Goal: Find specific page/section: Find specific page/section

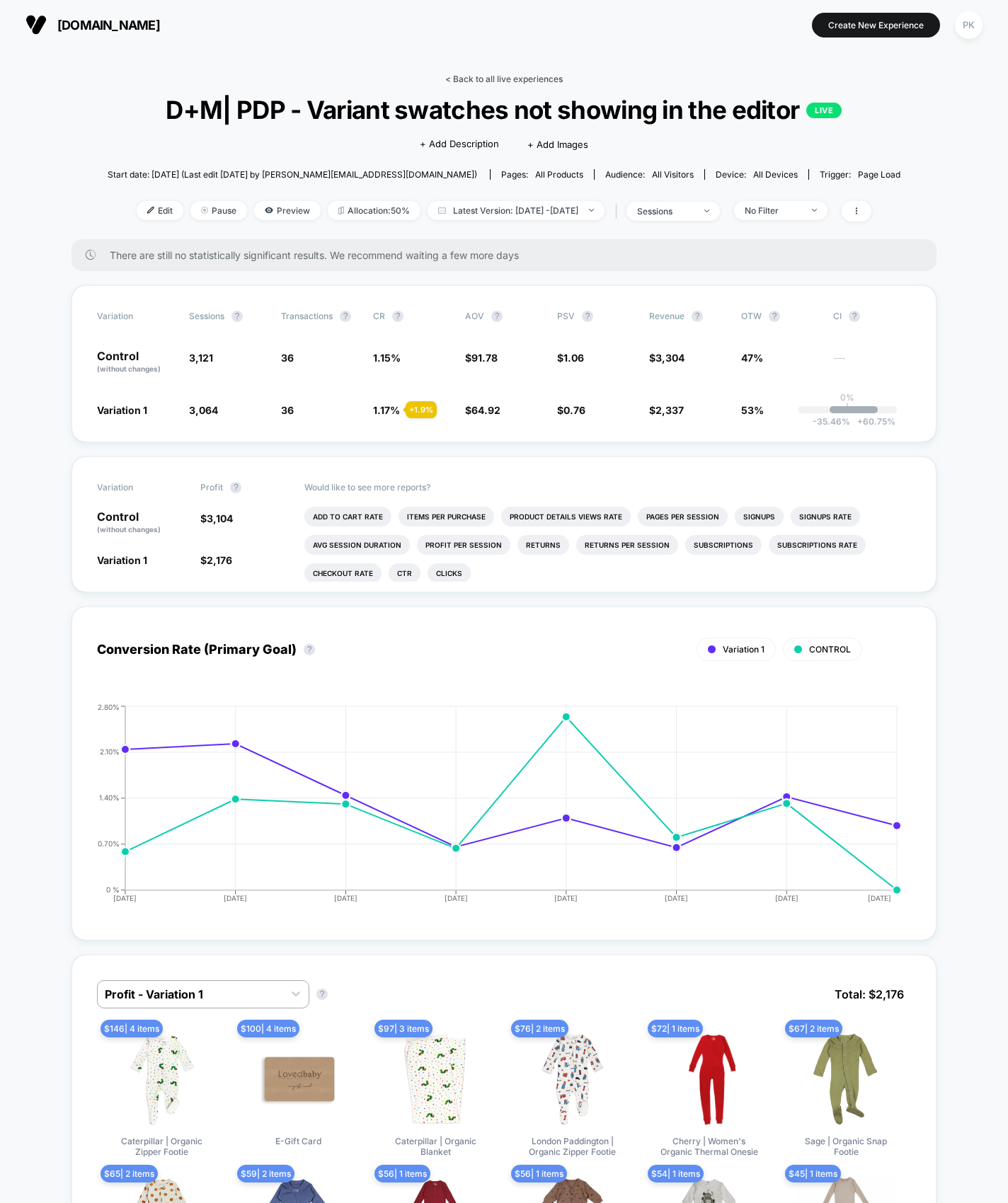
click at [524, 83] on link "< Back to all live experiences" at bounding box center [504, 79] width 118 height 11
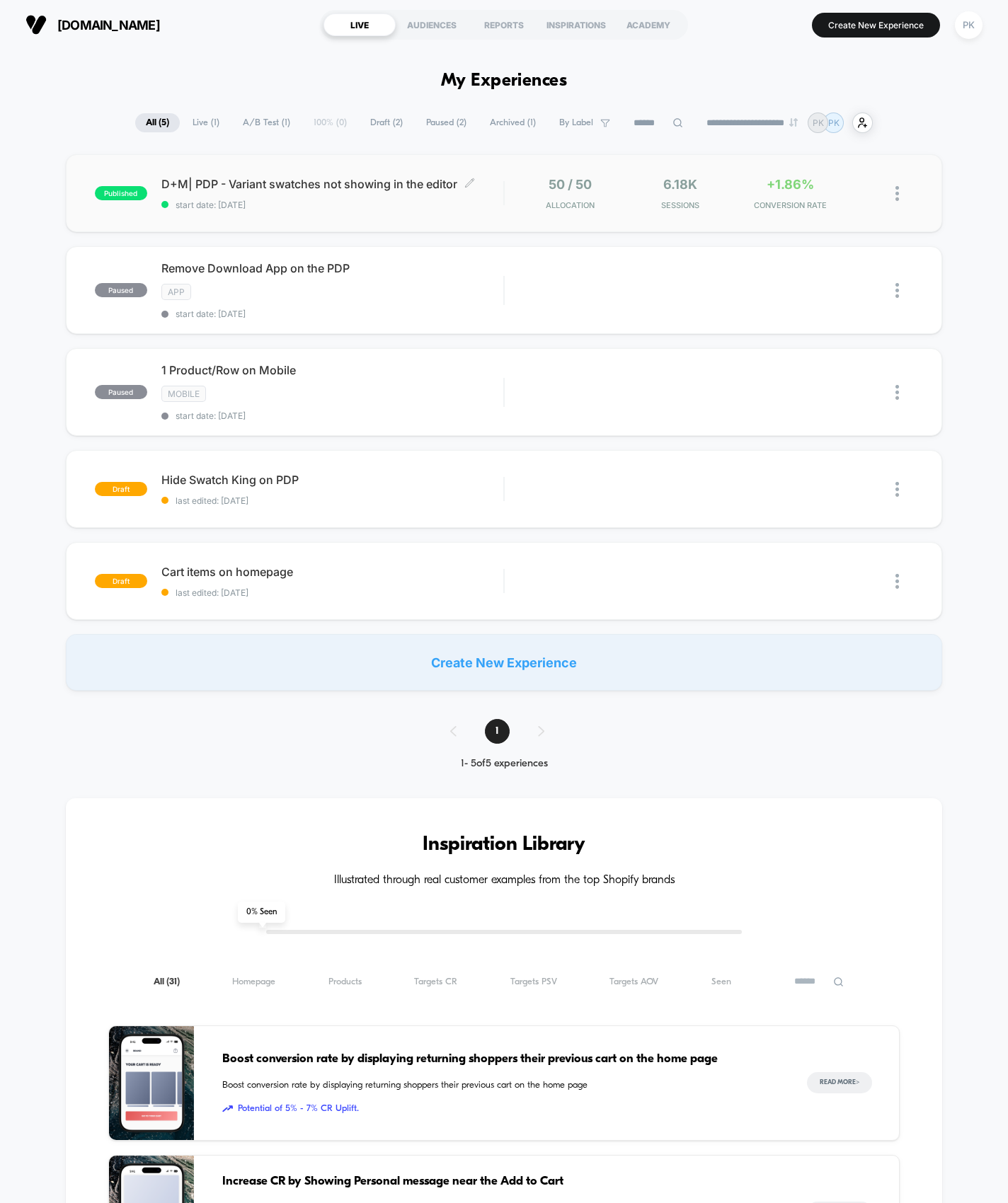
click at [359, 186] on span "D+M| PDP - Variant swatches not showing in the editor Click to edit experience …" at bounding box center [332, 183] width 342 height 14
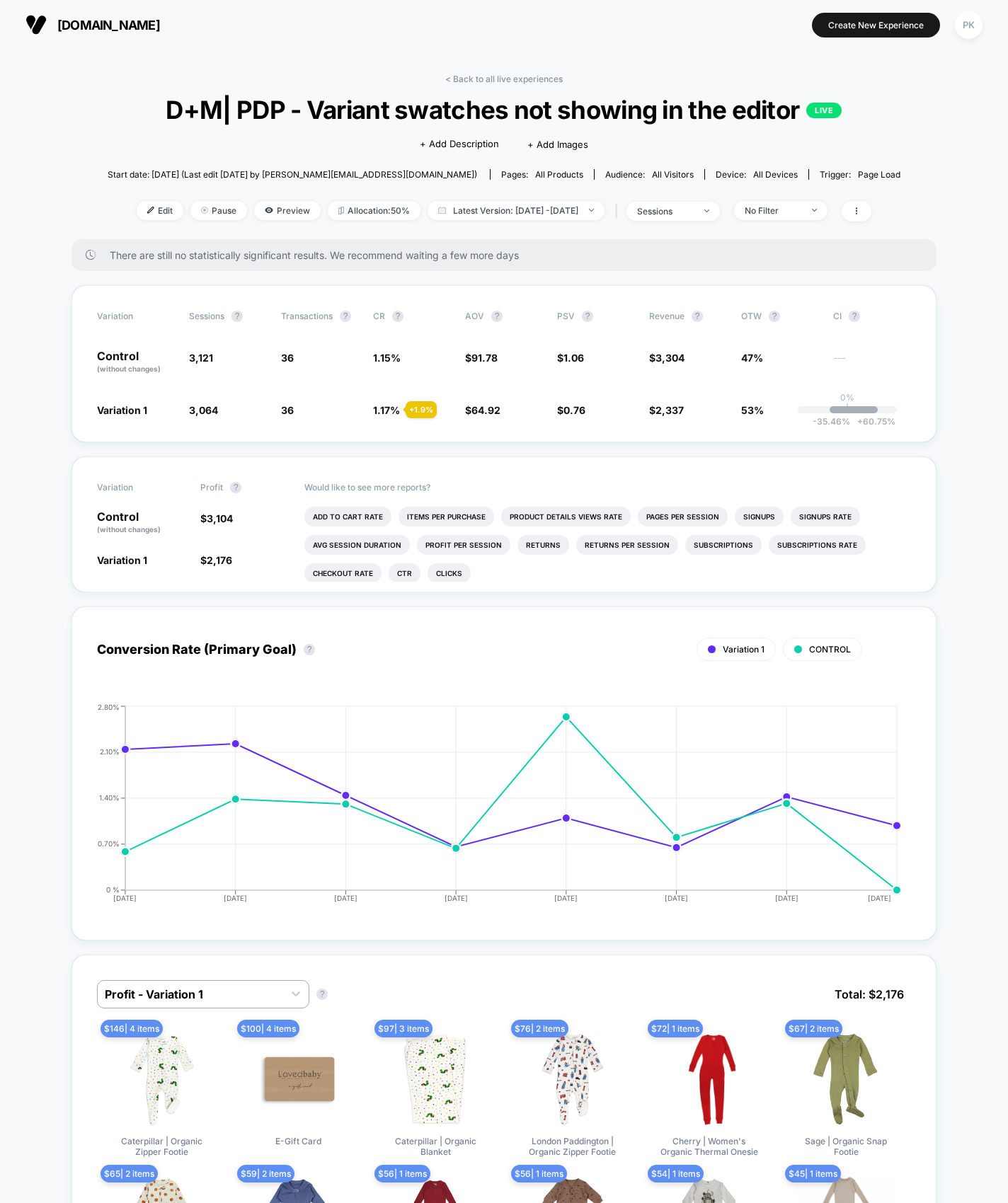
click at [512, 80] on link "< Back to all live experiences" at bounding box center [504, 79] width 118 height 11
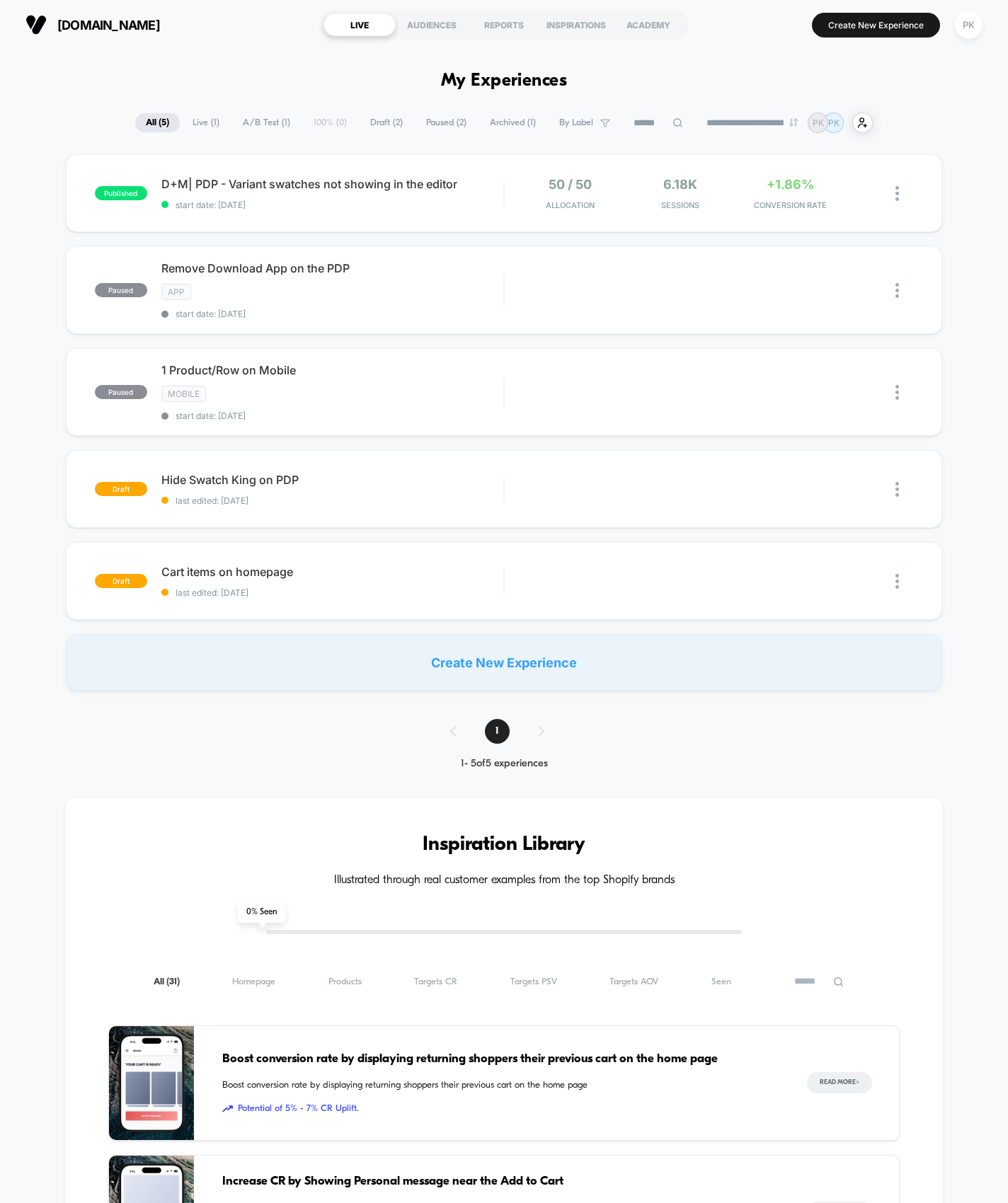
click at [981, 227] on div "published D+M| PDP - Variant swatches not showing in the editor start date: [DA…" at bounding box center [504, 423] width 1008 height 537
